Goal: Task Accomplishment & Management: Manage account settings

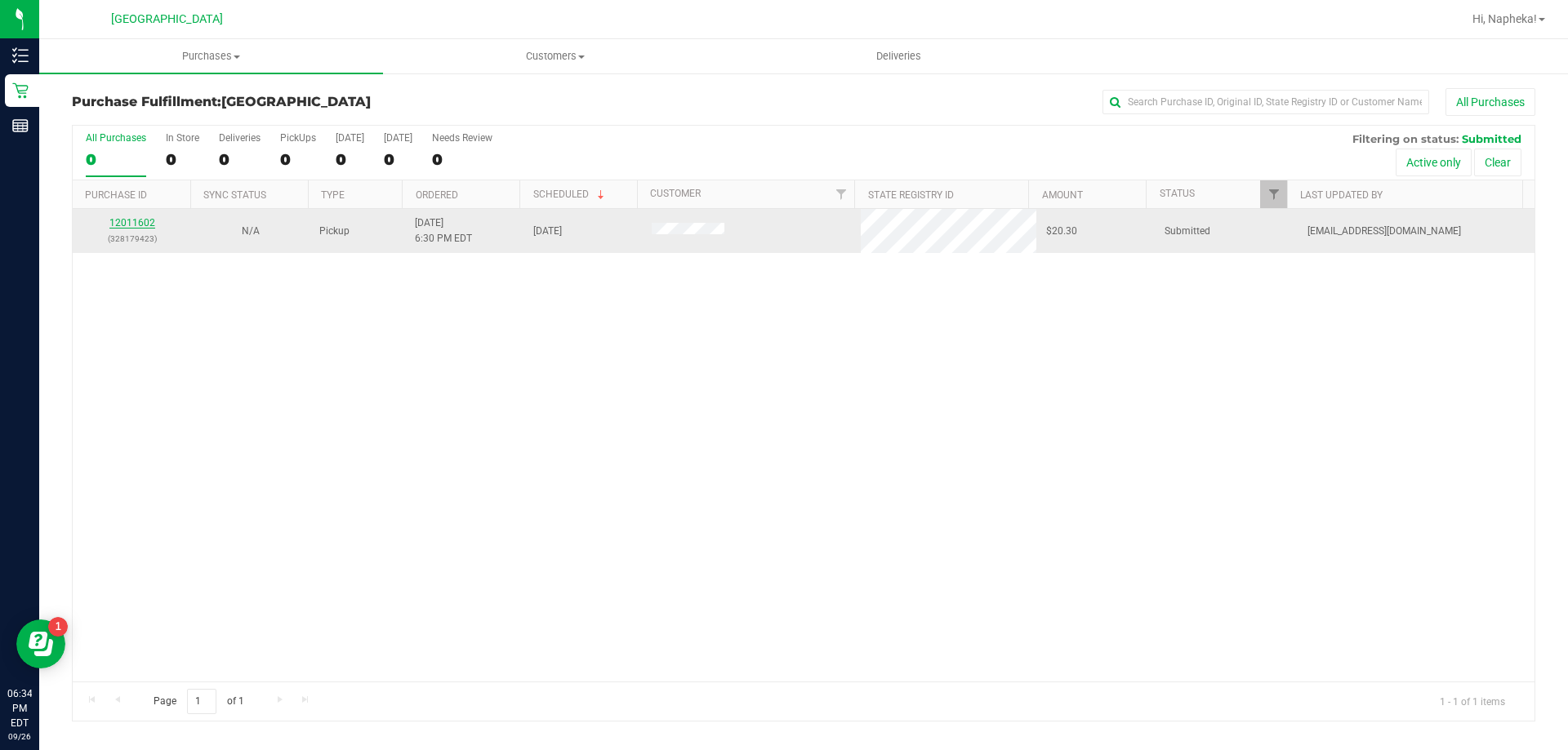
click at [134, 221] on link "12011602" at bounding box center [132, 223] width 45 height 12
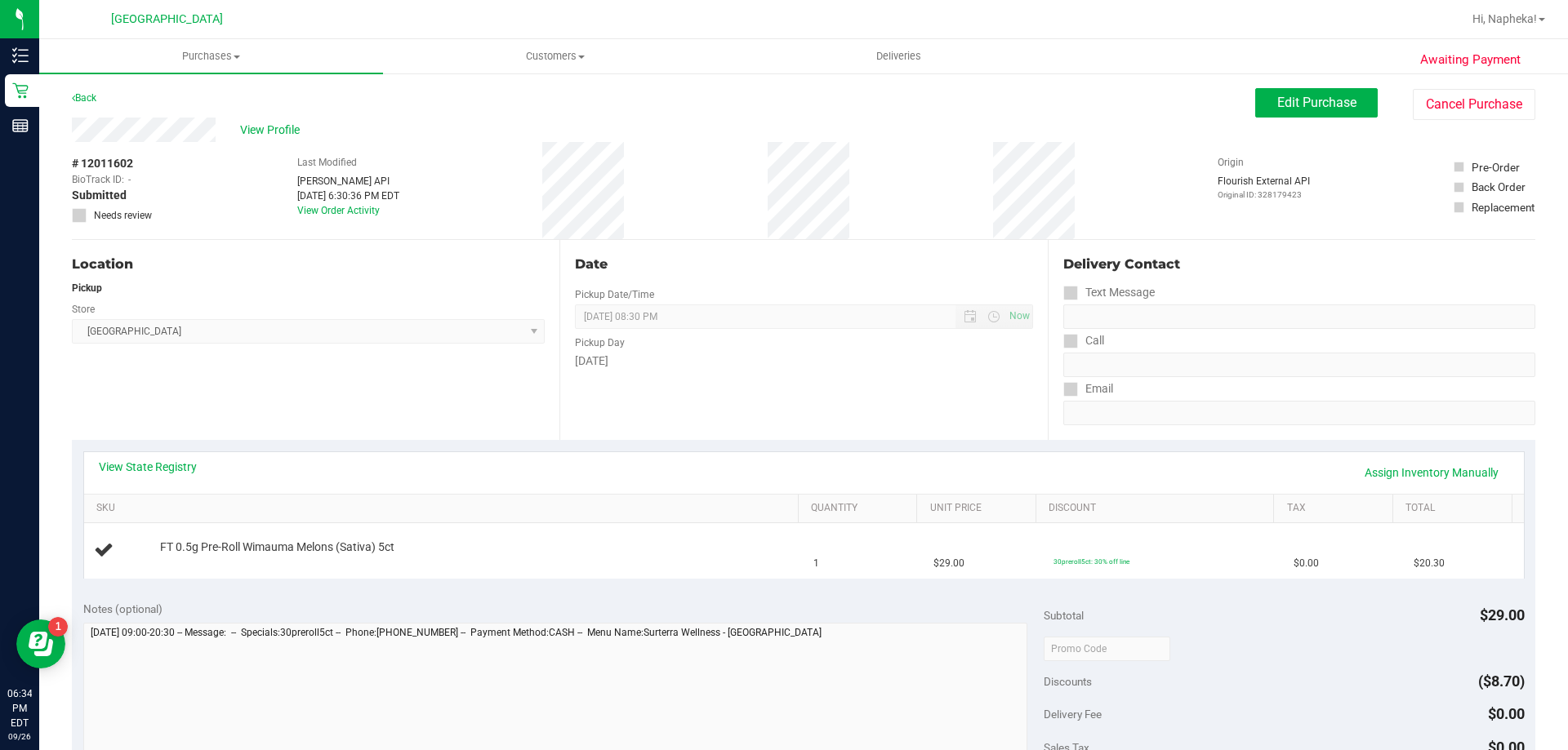
click at [131, 476] on div "View State Registry Assign Inventory Manually" at bounding box center [804, 473] width 1410 height 28
click at [134, 465] on link "View State Registry" at bounding box center [148, 467] width 98 height 16
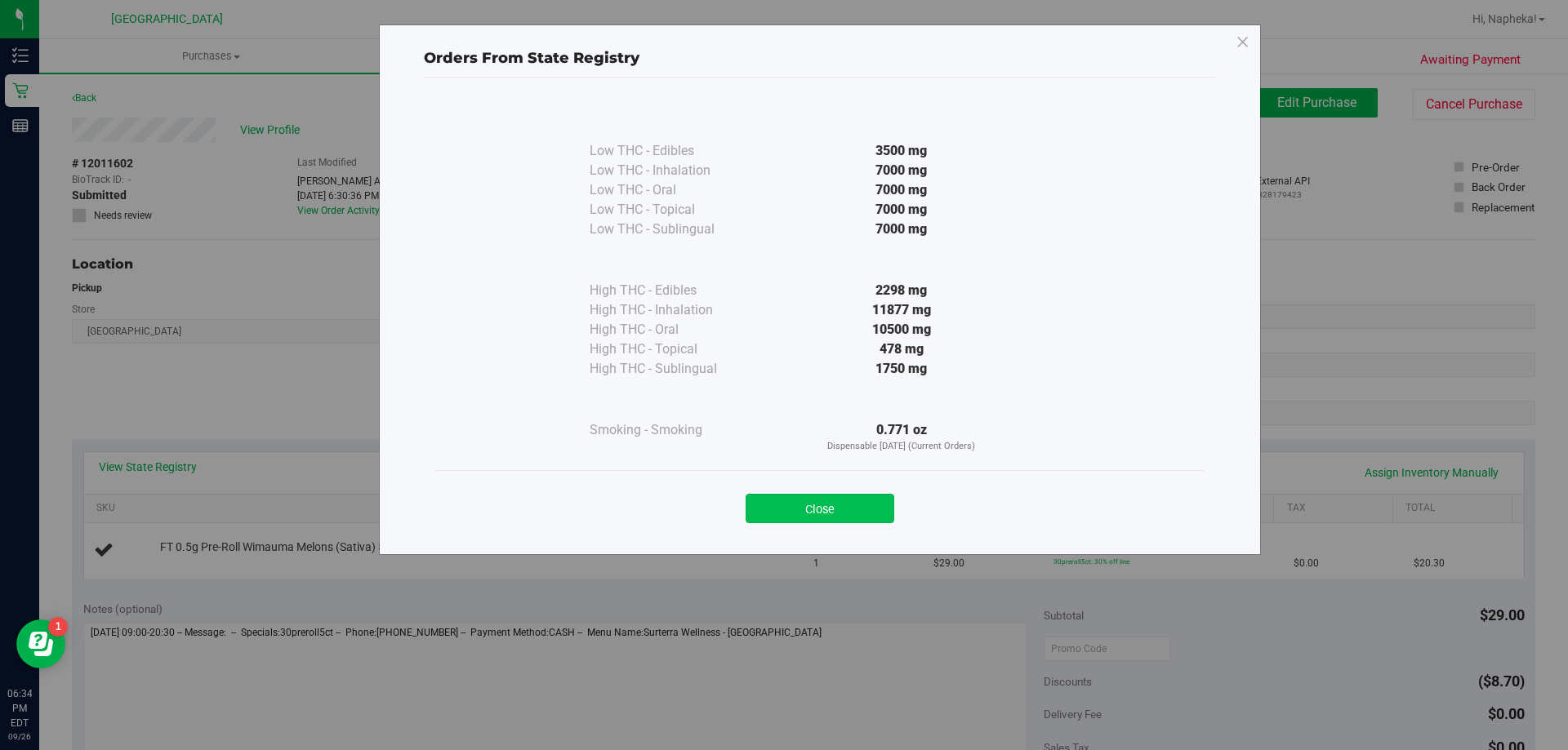
click at [813, 514] on button "Close" at bounding box center [820, 508] width 148 height 30
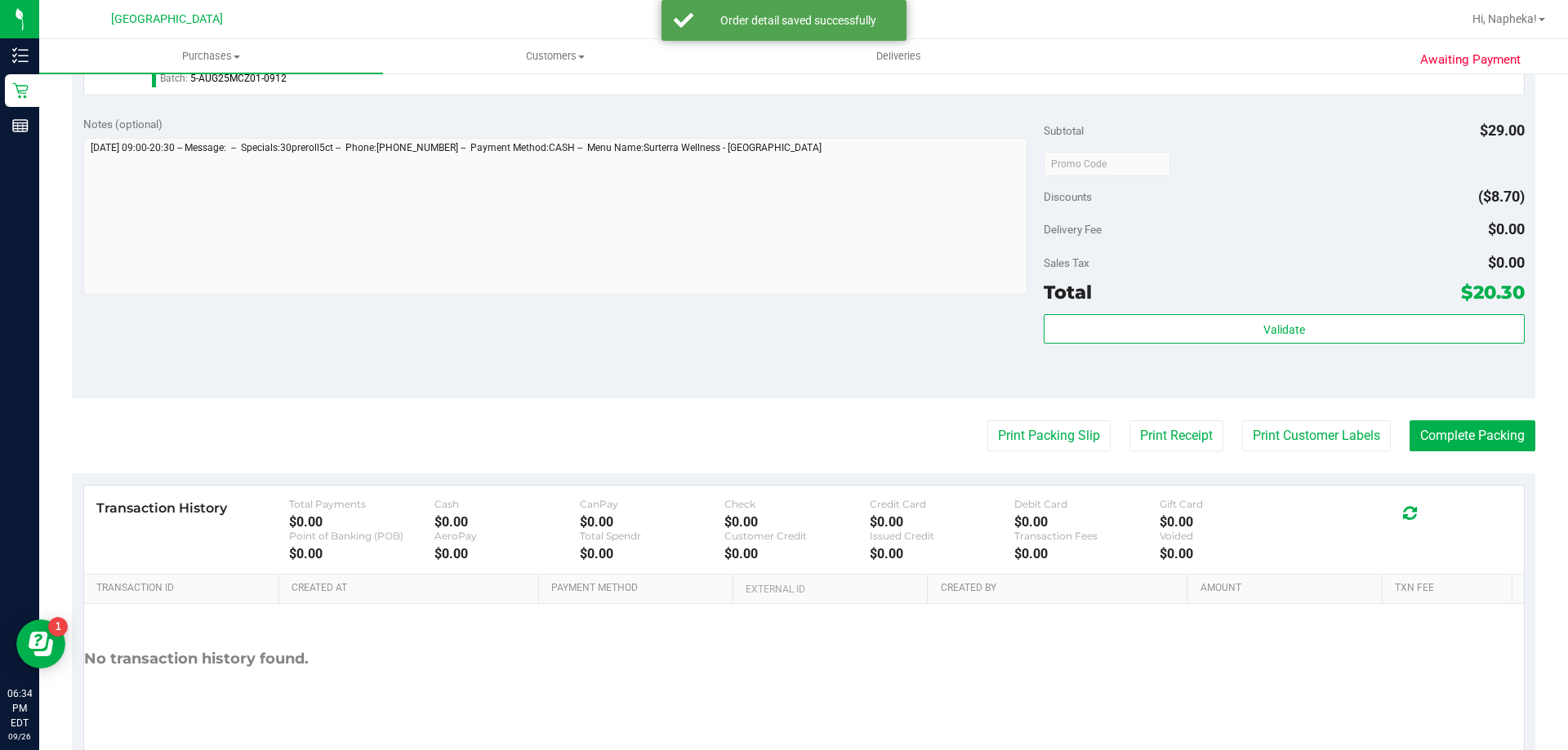
scroll to position [515, 0]
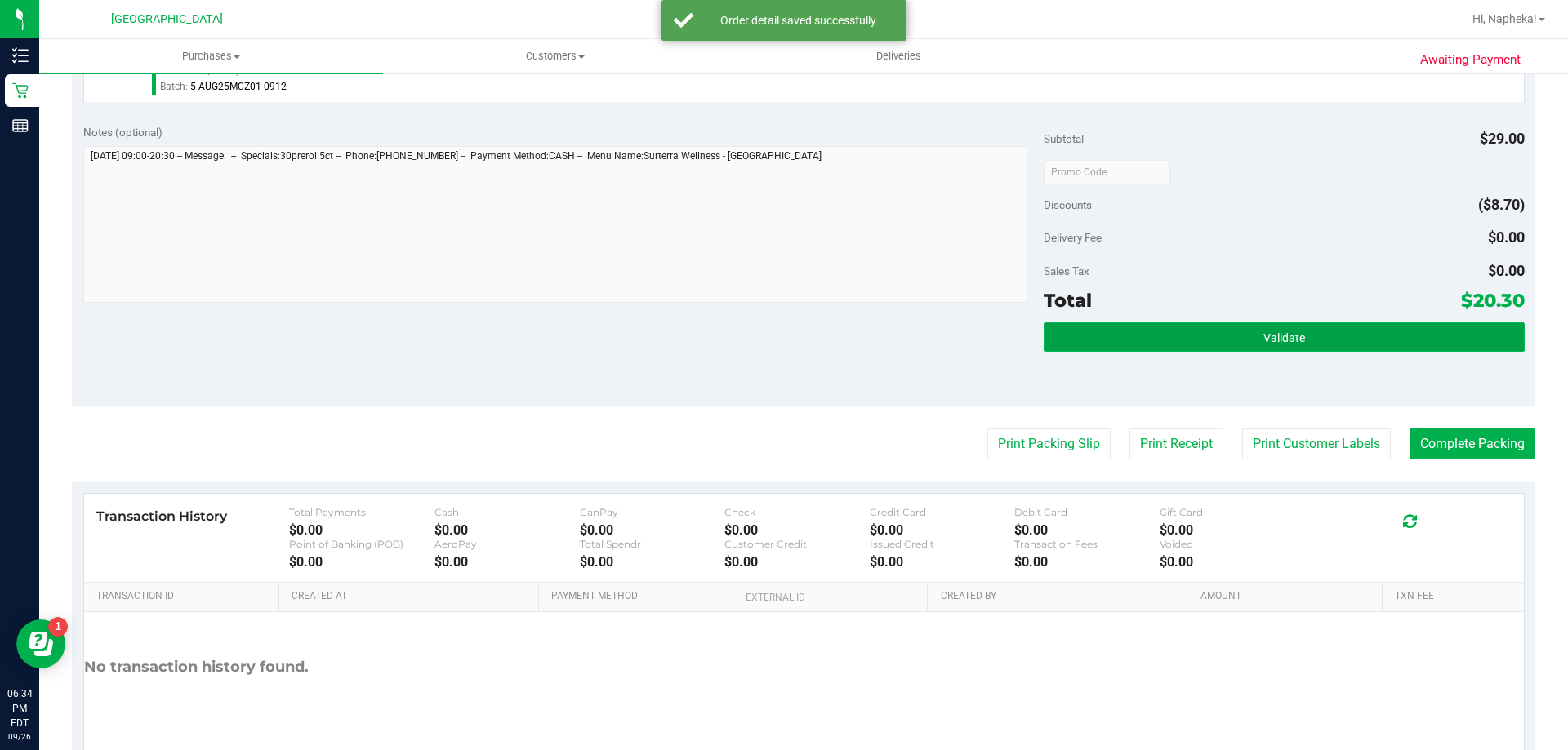
click at [1354, 328] on button "Validate" at bounding box center [1284, 337] width 481 height 30
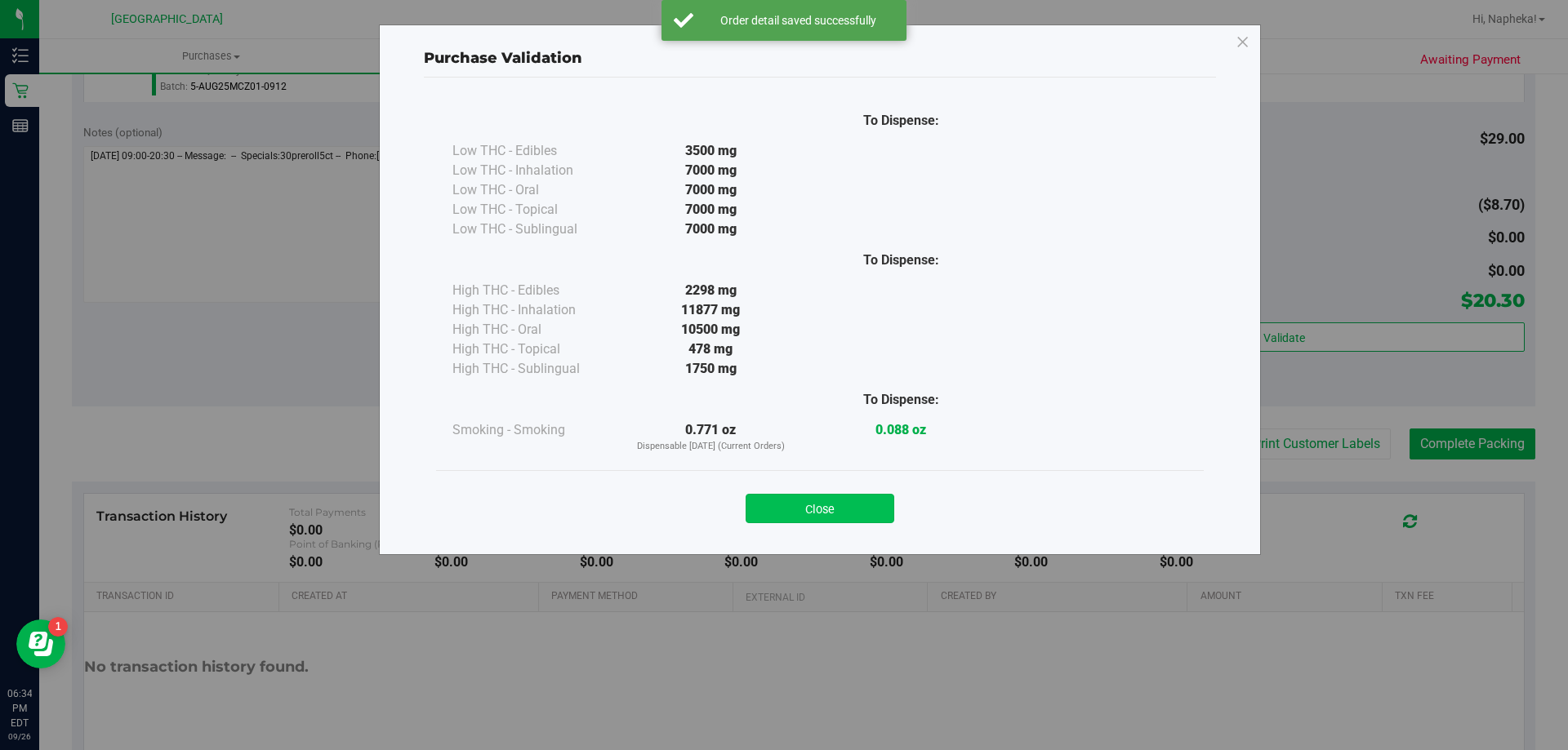
click at [820, 520] on button "Close" at bounding box center [820, 508] width 148 height 30
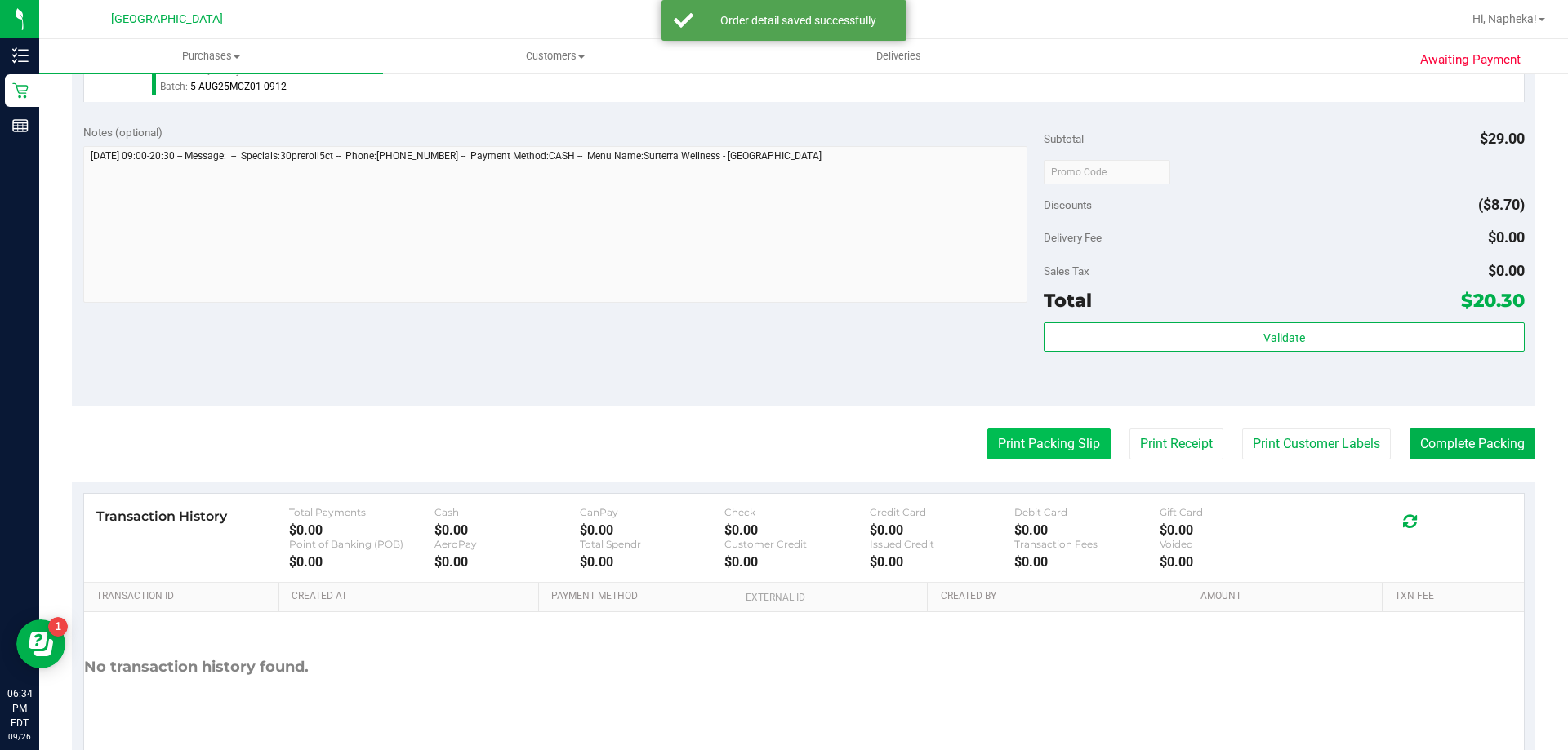
click at [1078, 432] on button "Print Packing Slip" at bounding box center [1049, 444] width 123 height 31
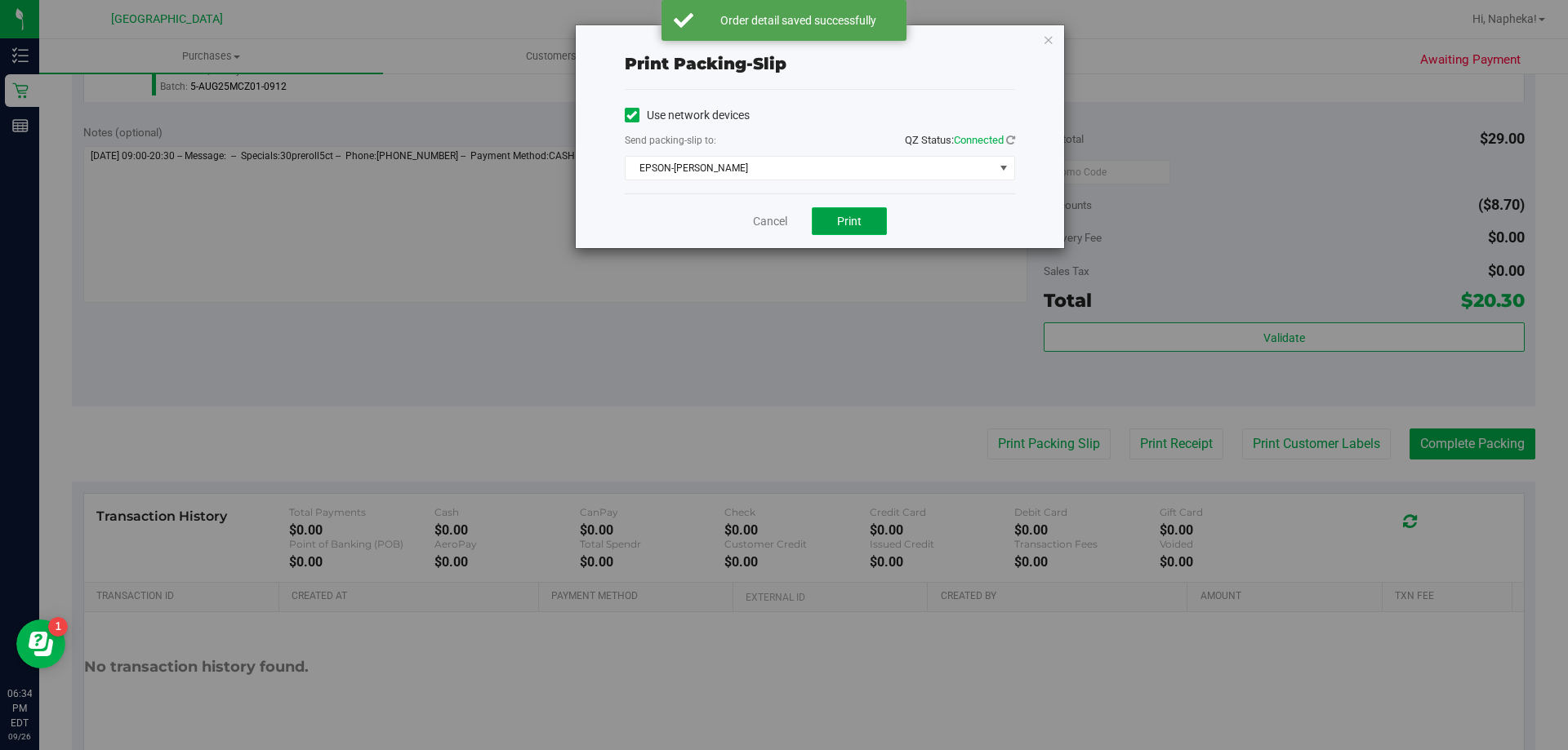
click at [846, 225] on span "Print" at bounding box center [849, 221] width 24 height 13
click at [771, 245] on div "Cancel Print" at bounding box center [820, 220] width 390 height 55
click at [772, 226] on link "Cancel" at bounding box center [771, 221] width 35 height 17
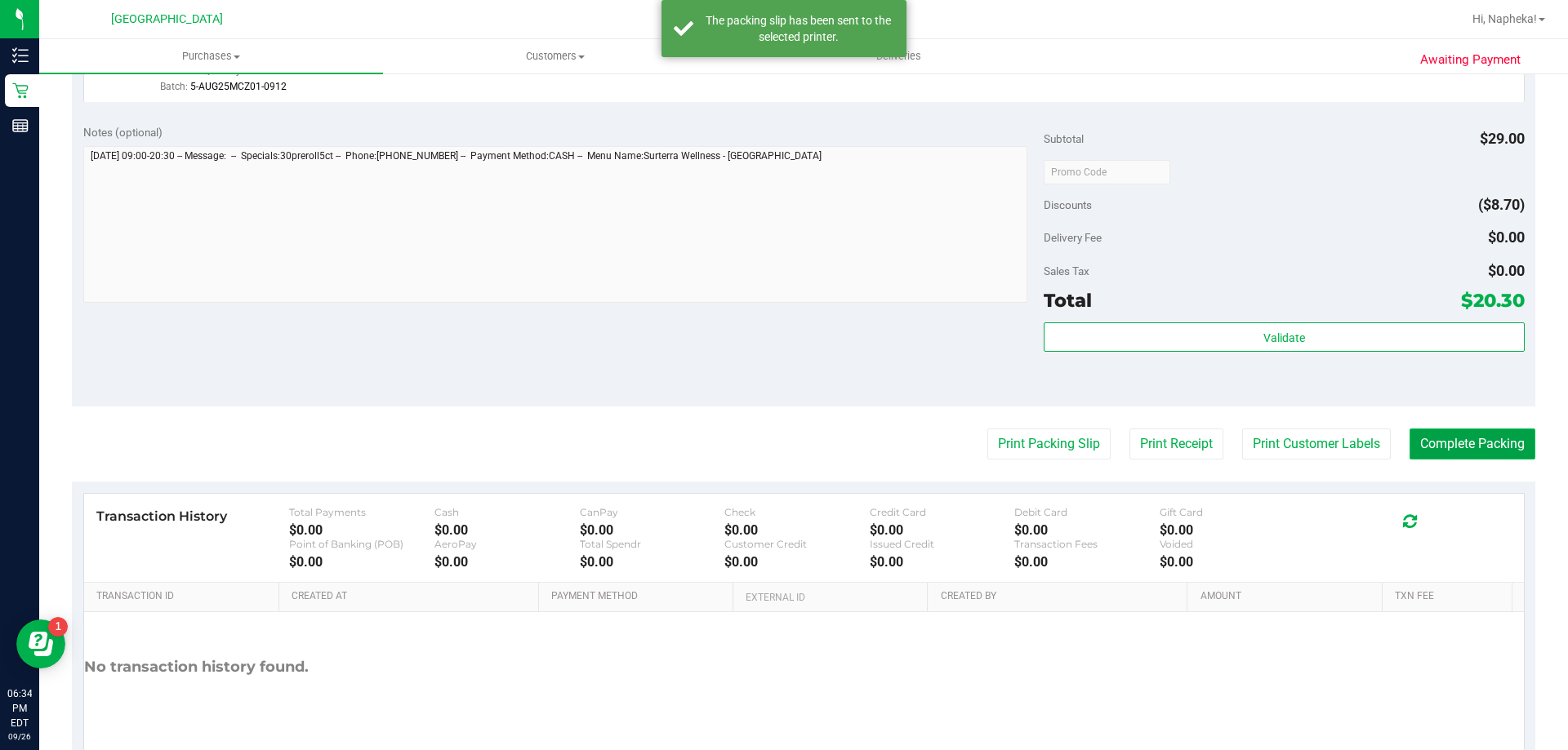
click at [1450, 457] on button "Complete Packing" at bounding box center [1473, 444] width 126 height 31
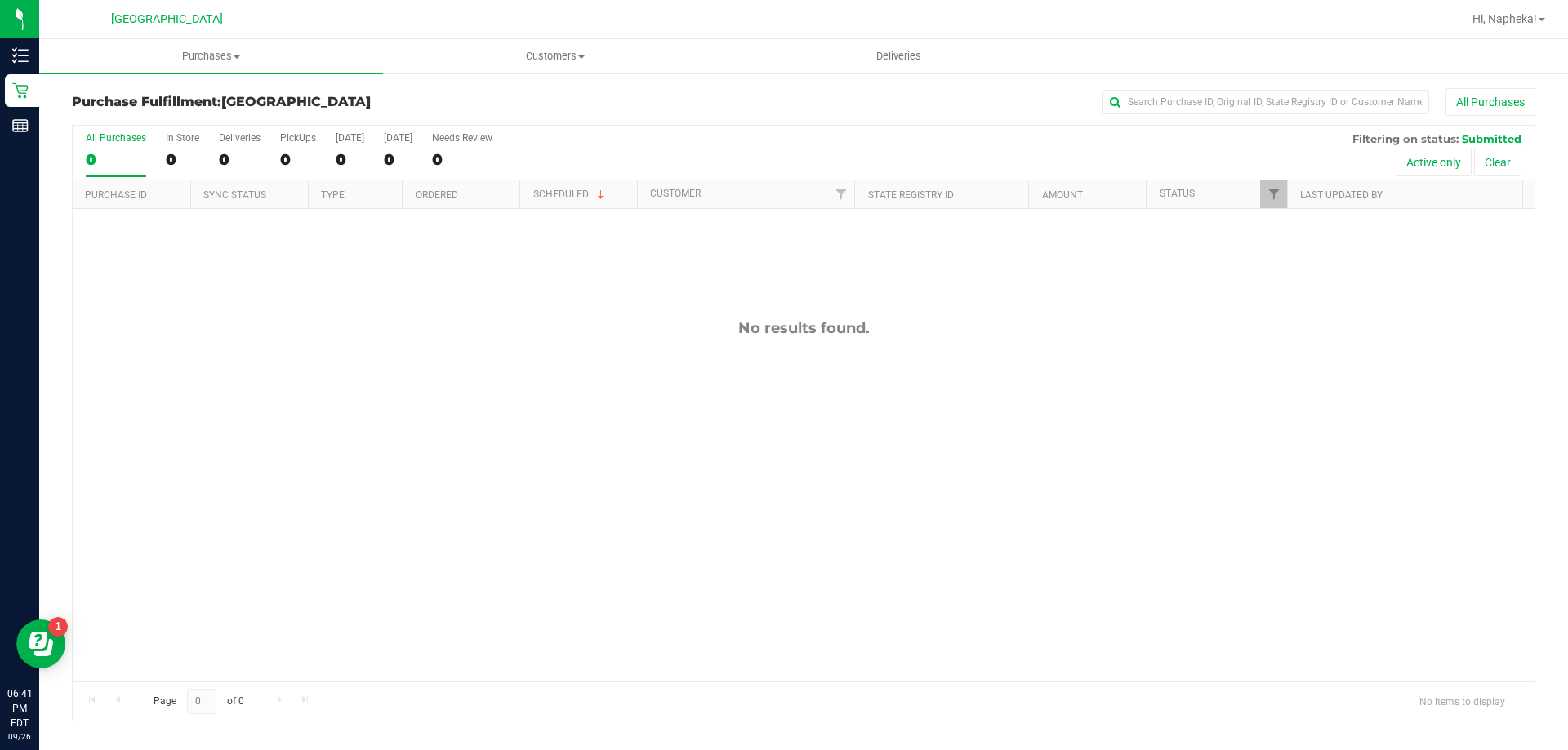
drag, startPoint x: 151, startPoint y: 301, endPoint x: 112, endPoint y: 234, distance: 77.5
click at [139, 296] on div "No results found." at bounding box center [803, 500] width 1462 height 582
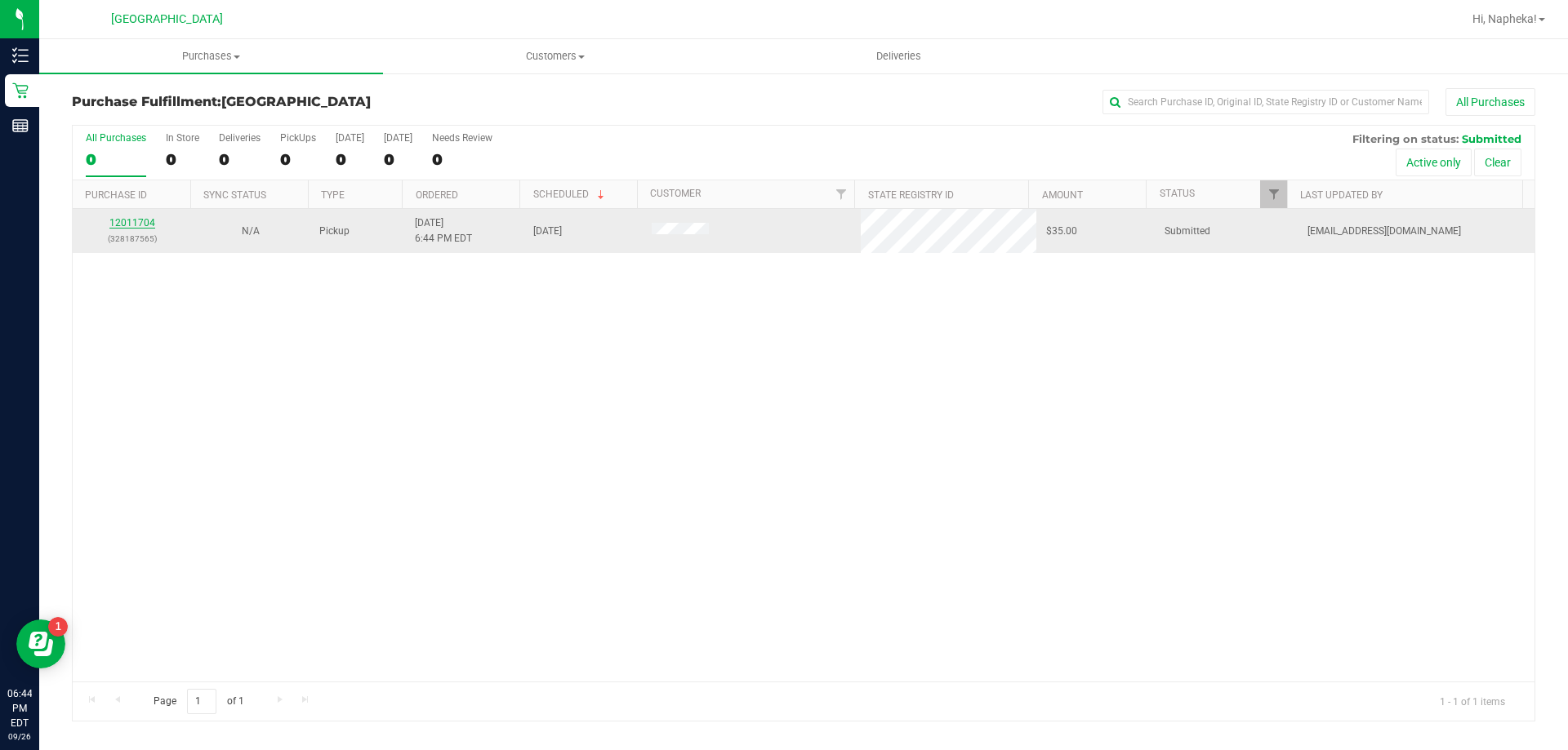
click at [138, 228] on div "12011704 (328187565)" at bounding box center [132, 231] width 99 height 31
click at [138, 228] on link "12011704" at bounding box center [132, 223] width 45 height 12
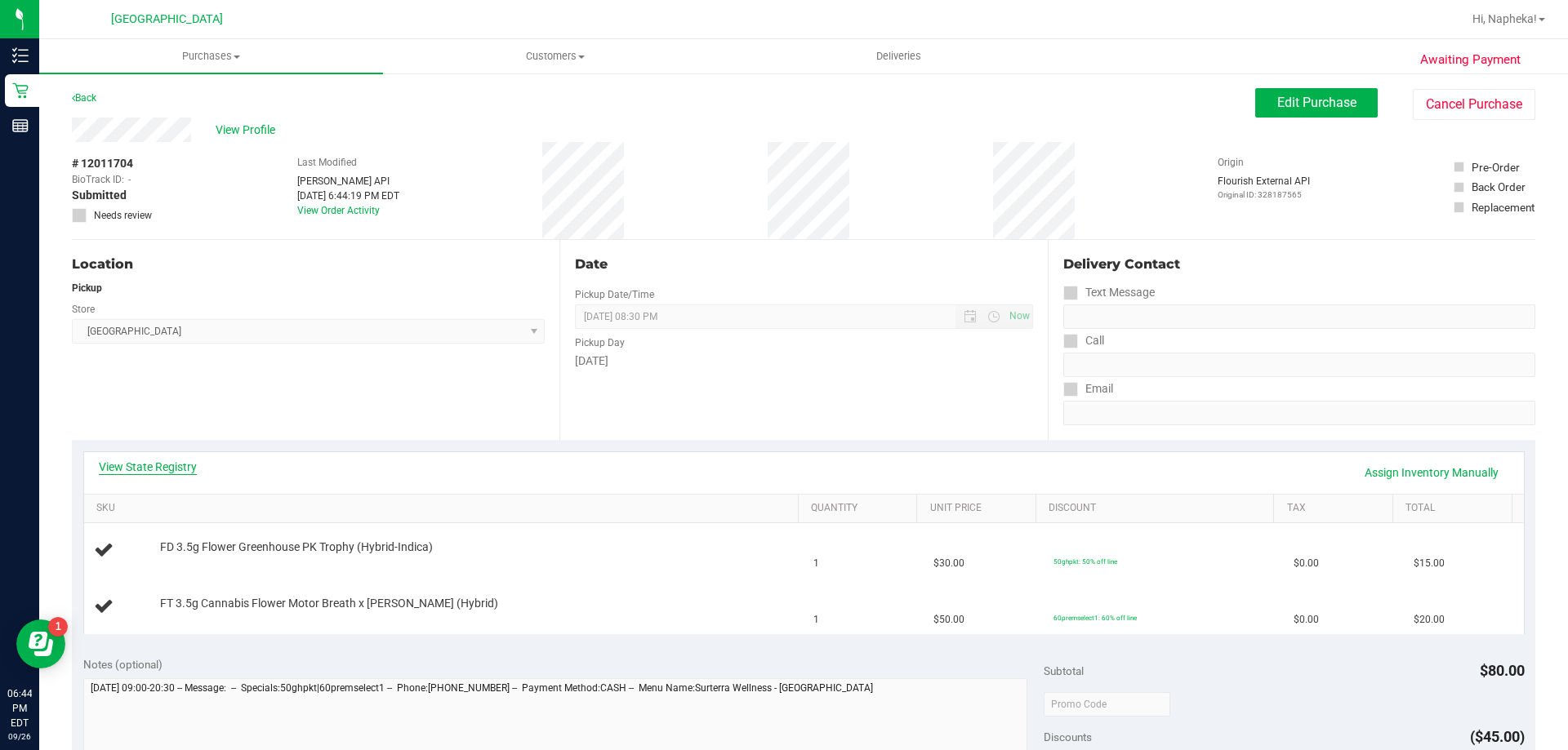
click at [167, 471] on link "View State Registry" at bounding box center [148, 467] width 98 height 16
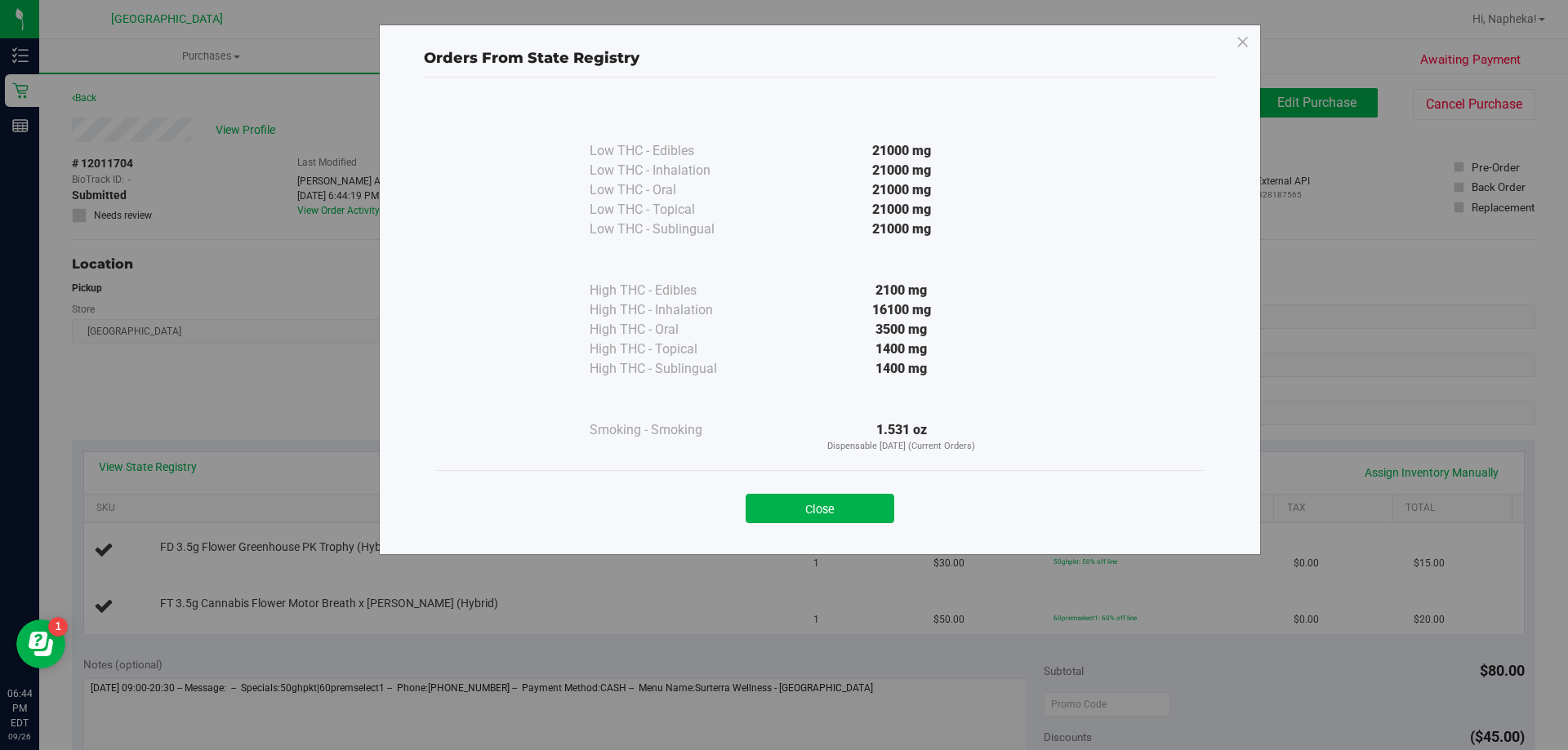
click at [172, 475] on div "Orders From State Registry Low THC - Edibles 21000 mg" at bounding box center [790, 375] width 1581 height 750
click at [857, 513] on button "Close" at bounding box center [820, 508] width 148 height 30
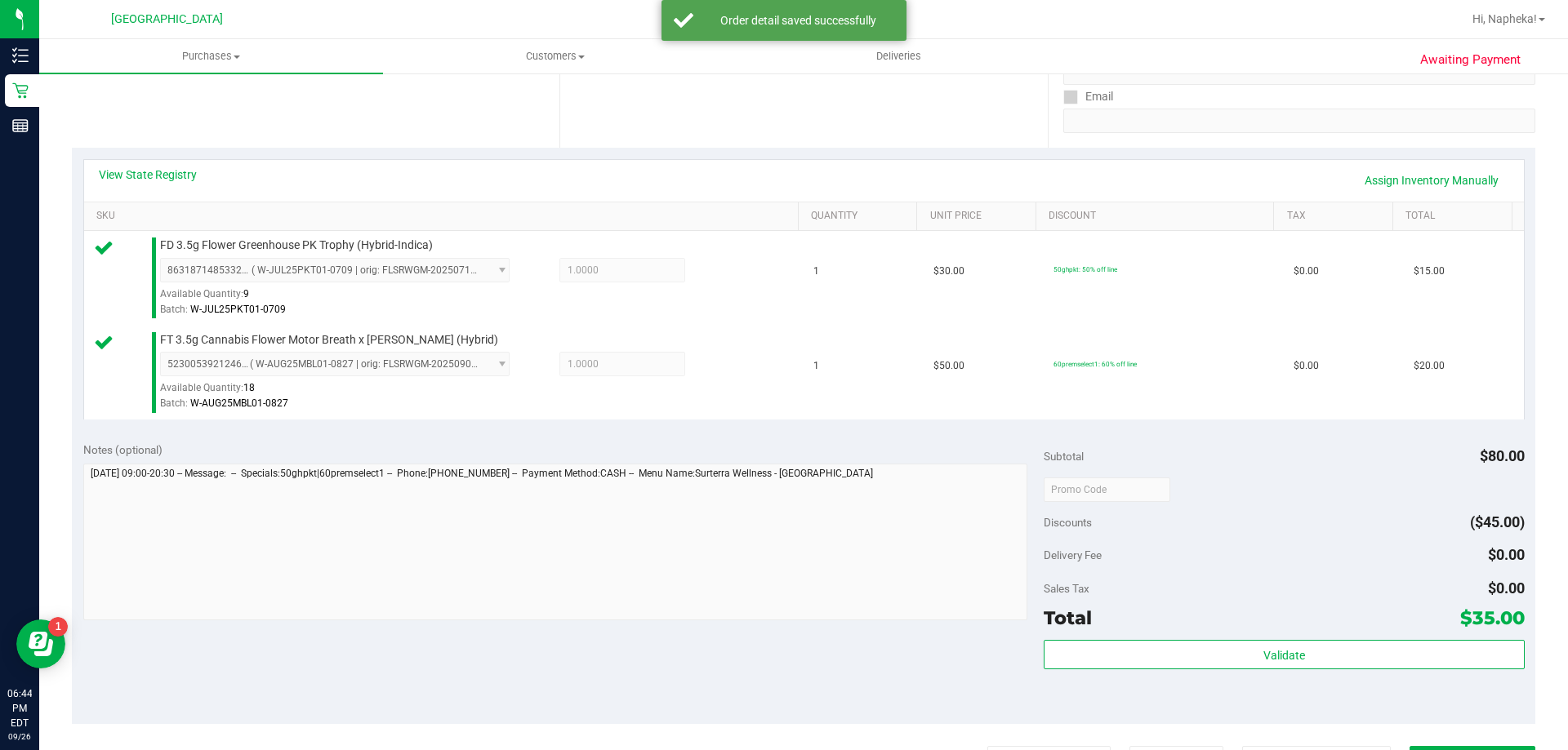
scroll to position [411, 0]
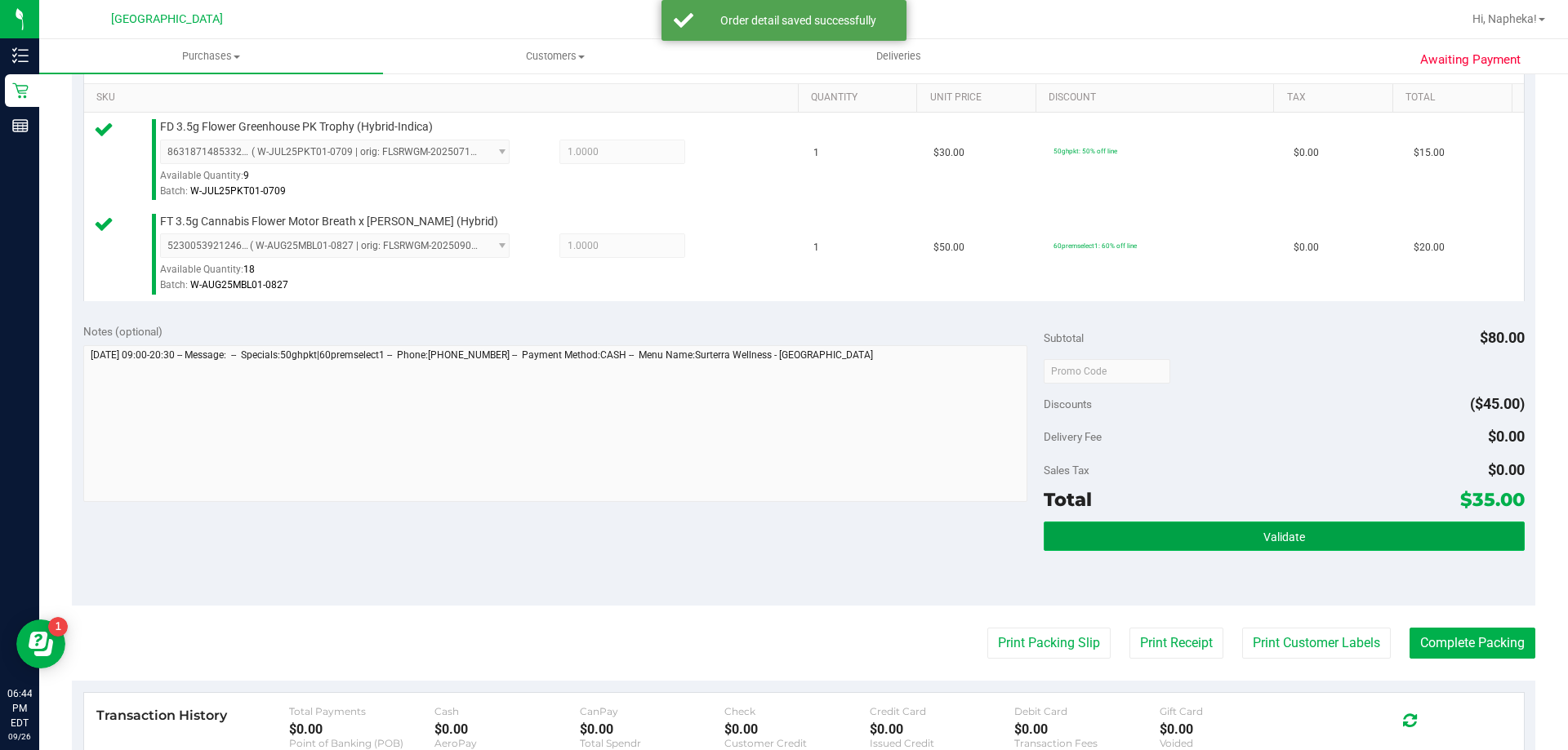
click at [1273, 534] on span "Validate" at bounding box center [1284, 537] width 41 height 13
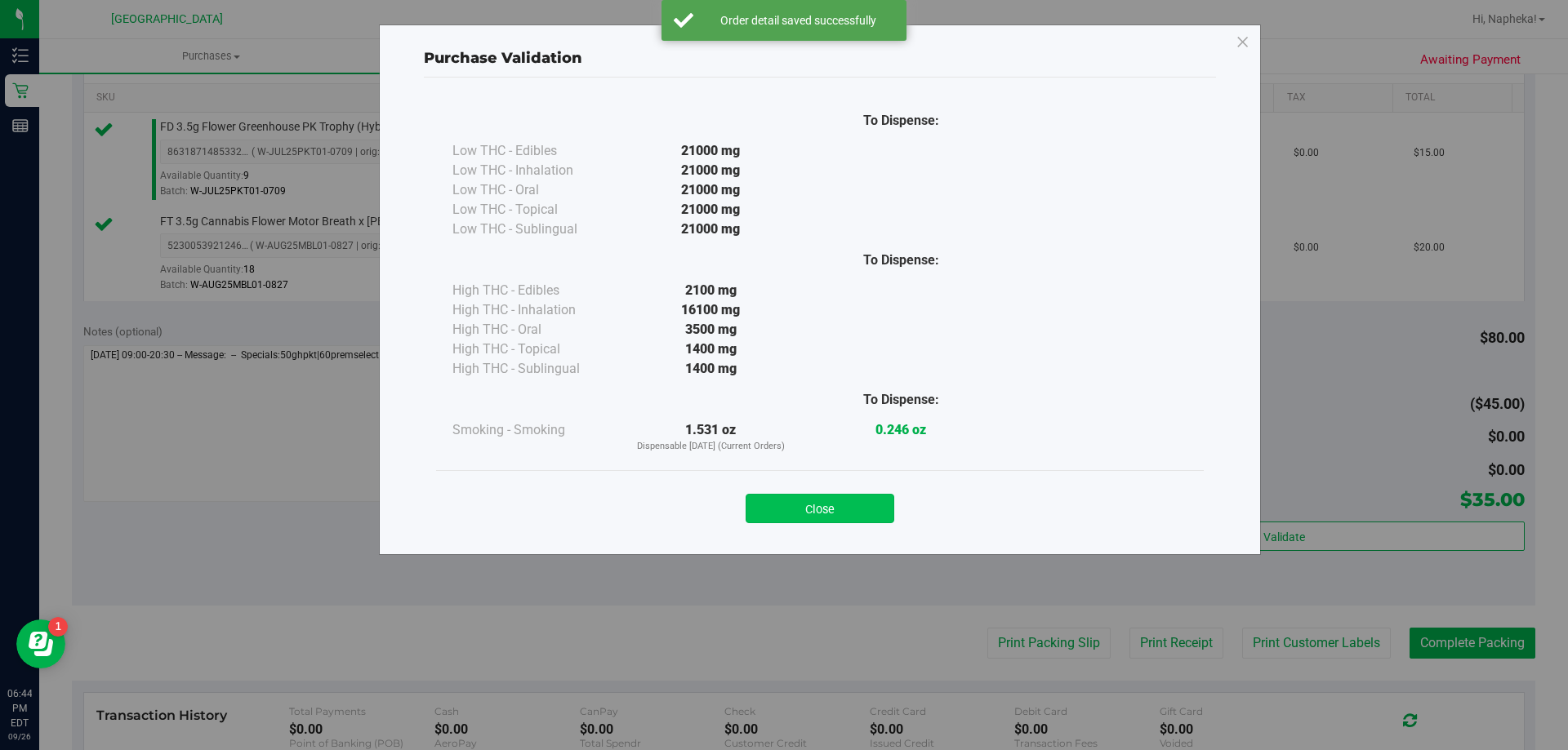
click at [835, 497] on button "Close" at bounding box center [820, 508] width 148 height 30
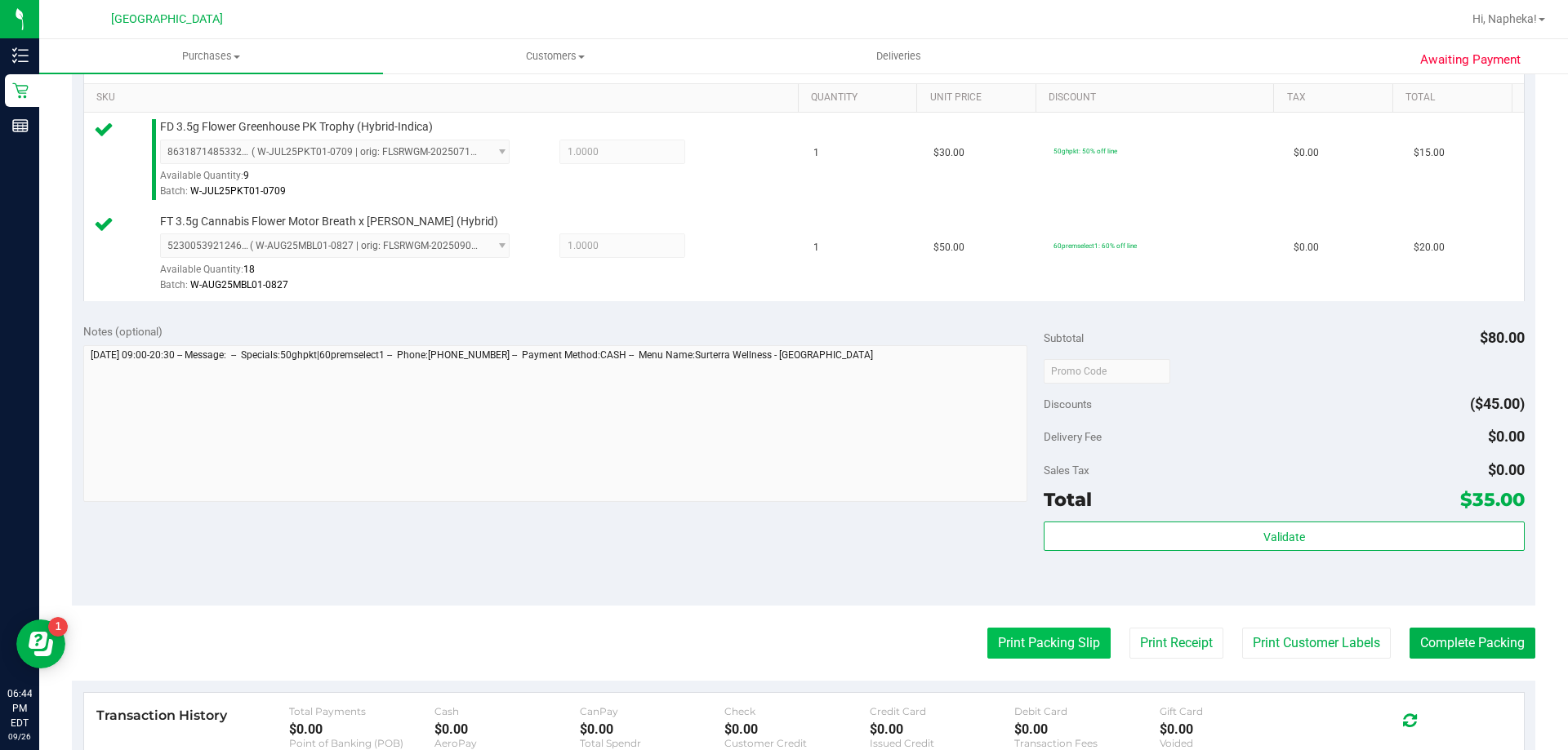
click at [1006, 641] on button "Print Packing Slip" at bounding box center [1049, 643] width 123 height 31
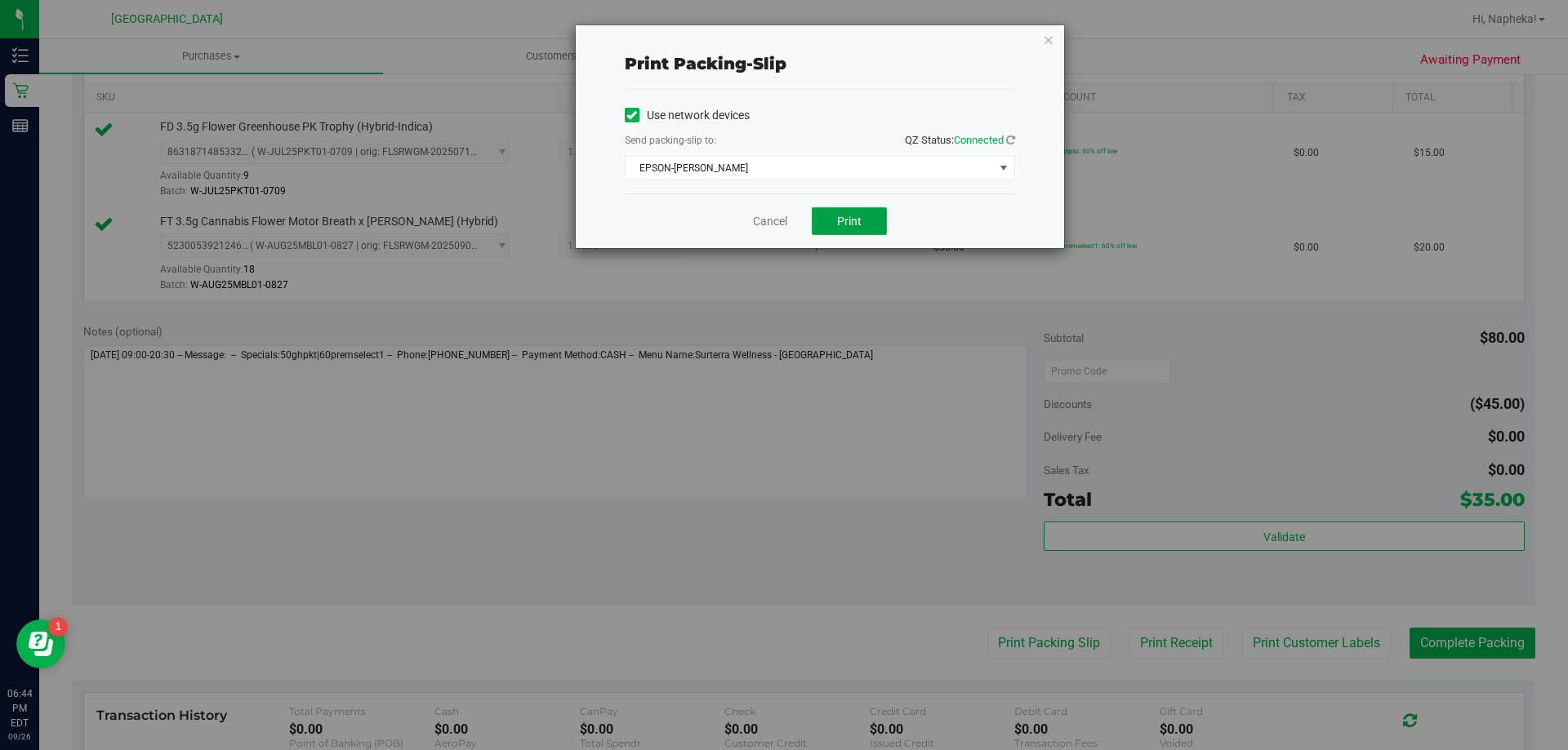
click at [838, 229] on button "Print" at bounding box center [849, 220] width 75 height 28
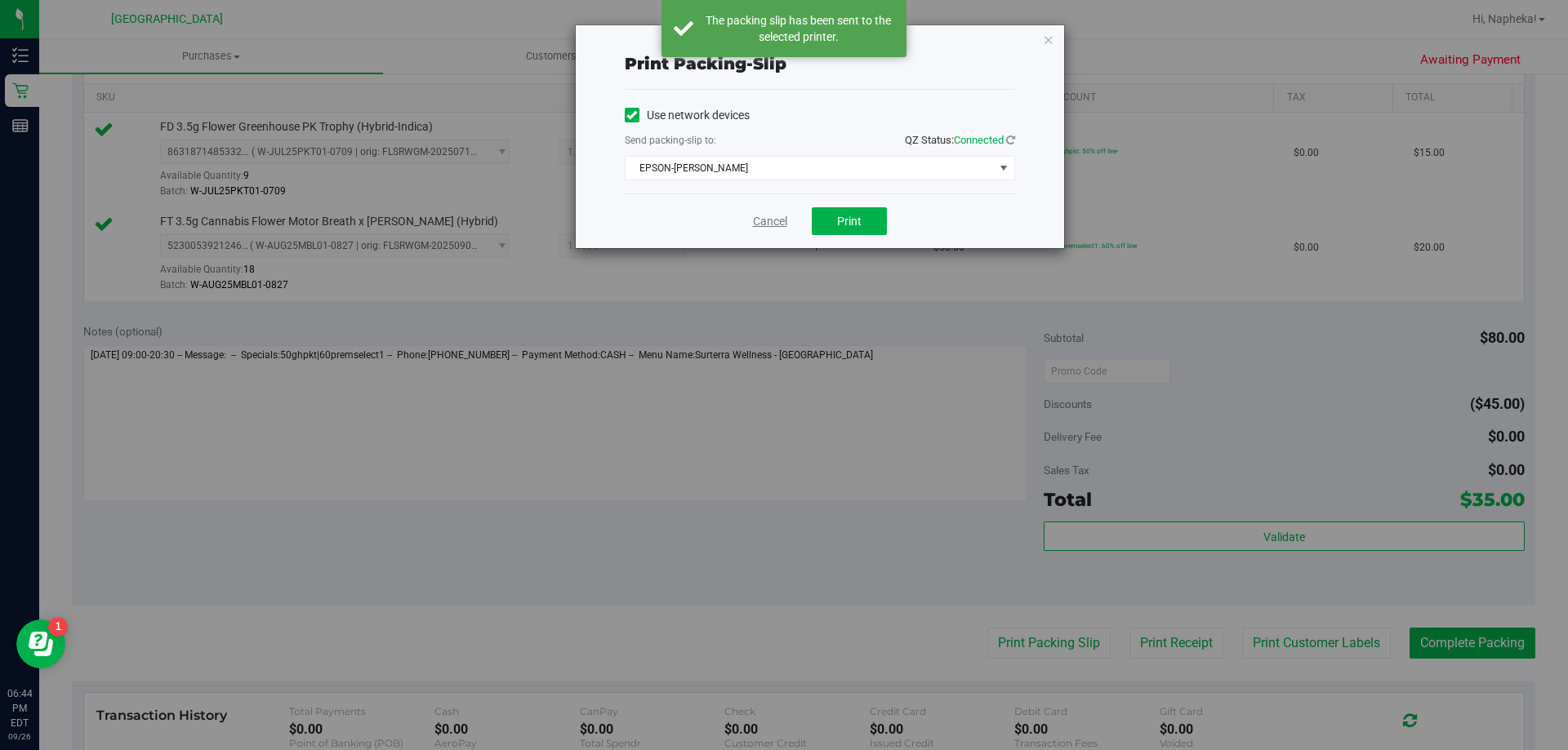
click at [765, 225] on link "Cancel" at bounding box center [771, 221] width 35 height 17
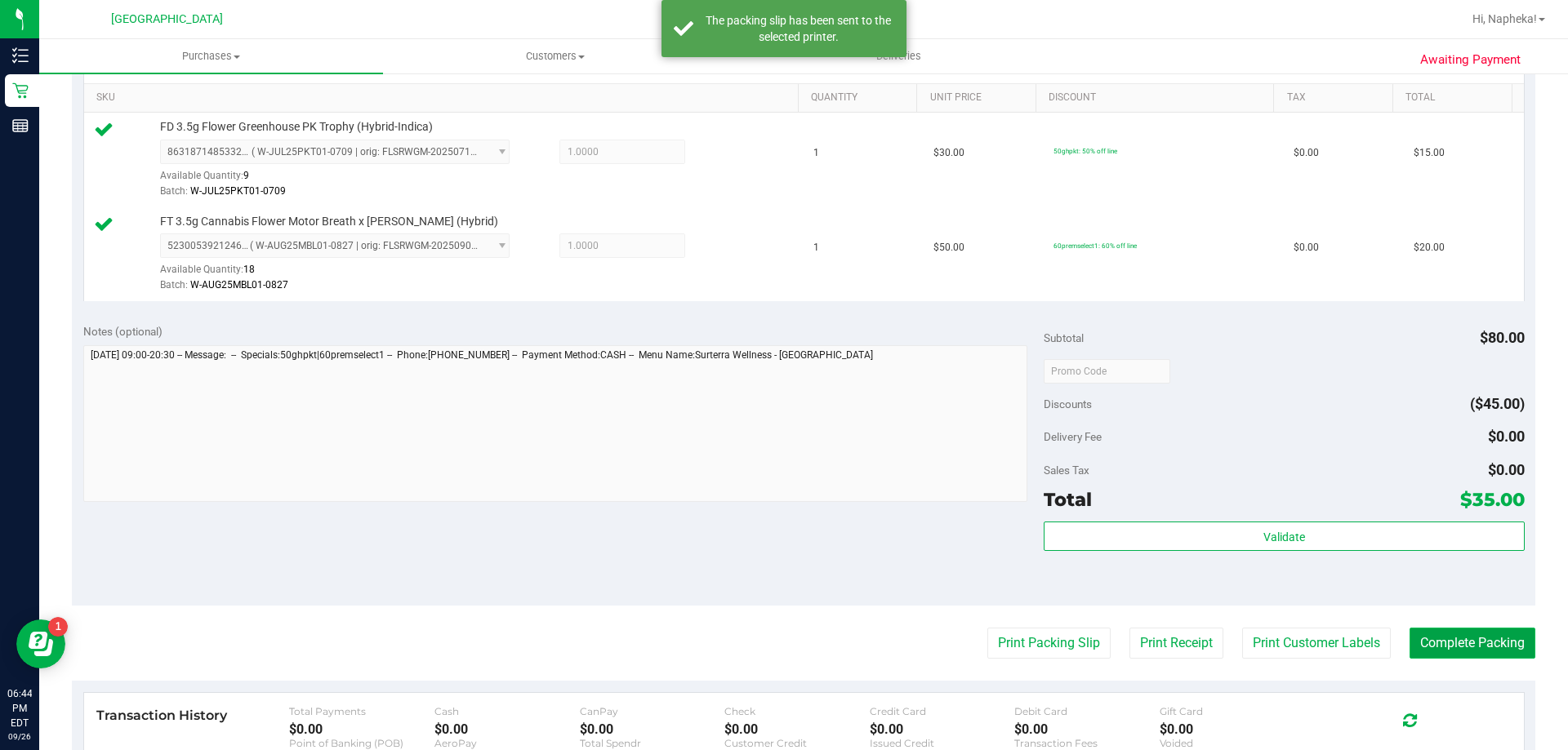
click at [1482, 657] on button "Complete Packing" at bounding box center [1473, 643] width 126 height 31
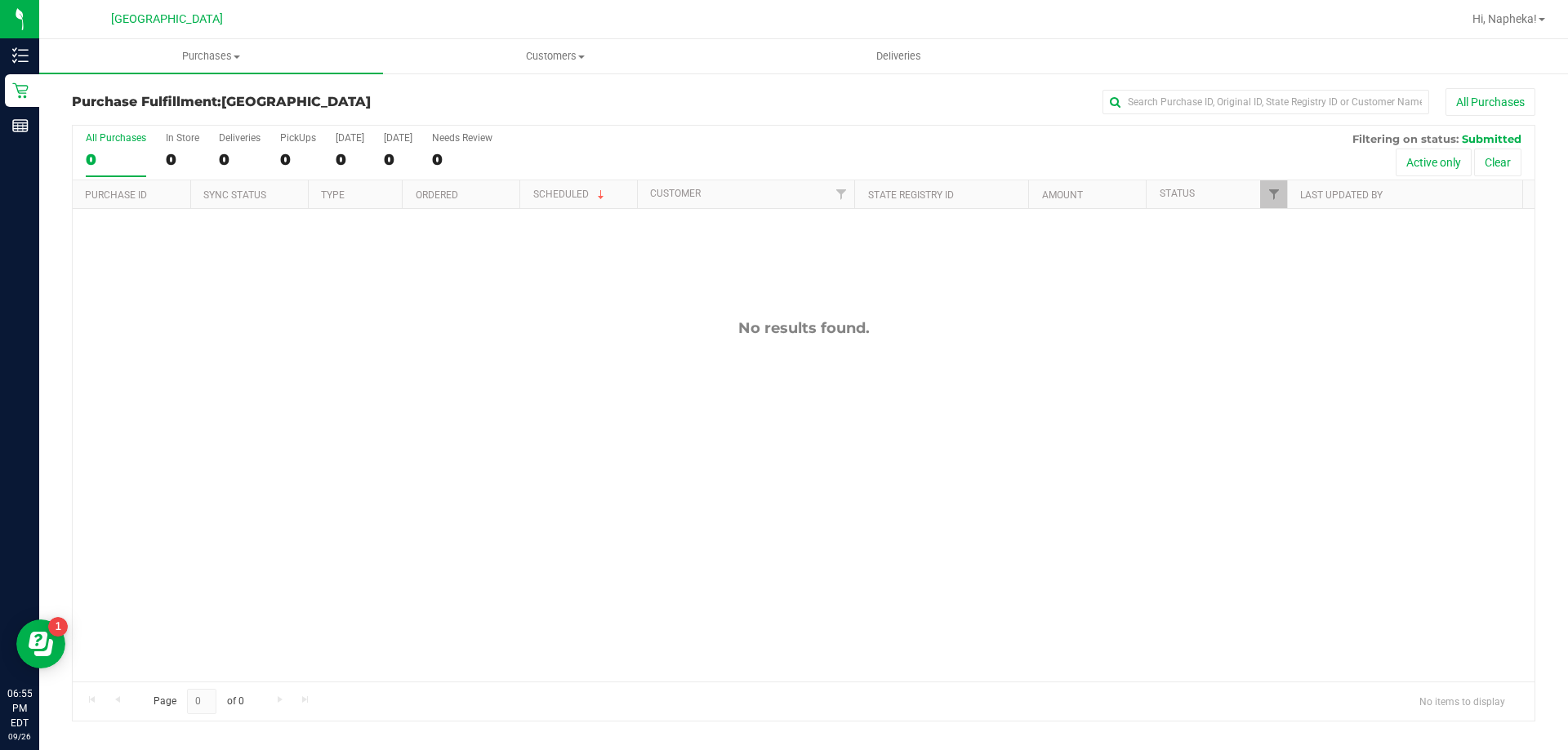
click at [273, 379] on div "No results found." at bounding box center [803, 500] width 1462 height 582
click at [158, 418] on div "No results found." at bounding box center [803, 500] width 1462 height 582
